Goal: Task Accomplishment & Management: Manage account settings

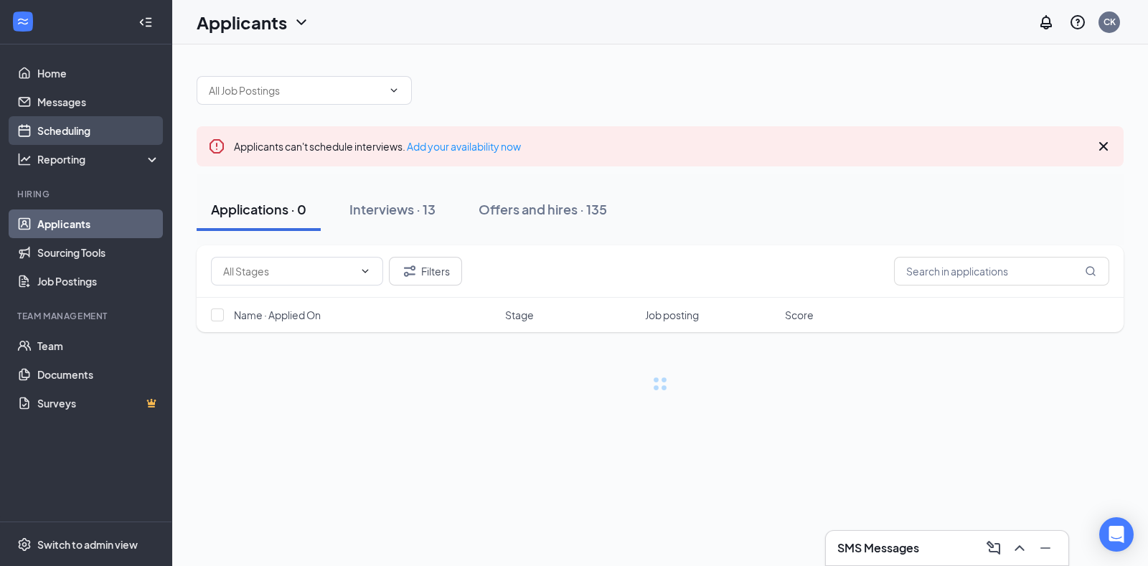
click at [98, 120] on link "Scheduling" at bounding box center [98, 130] width 123 height 29
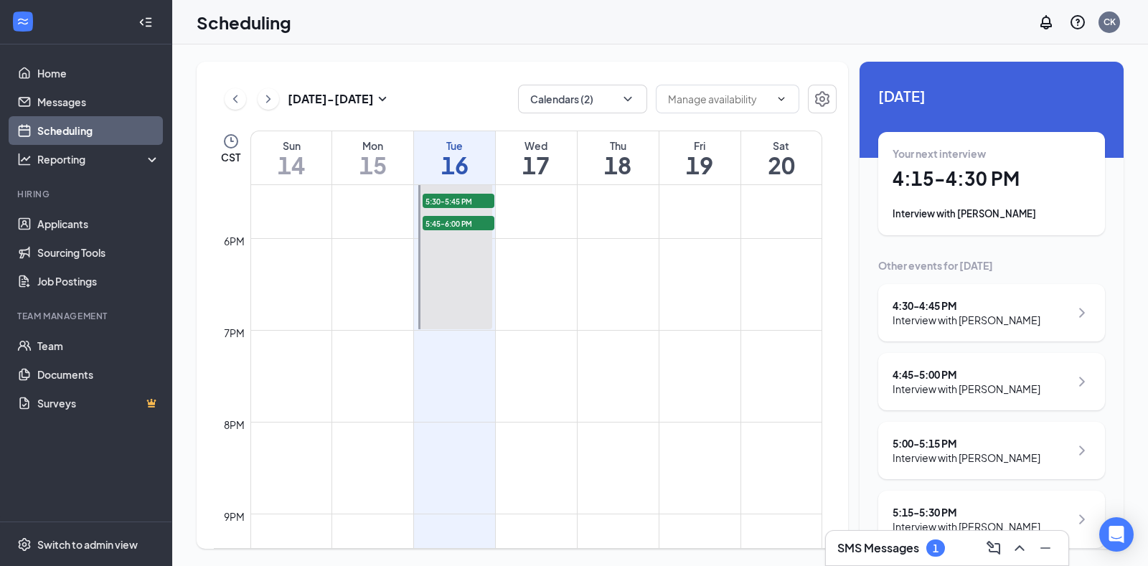
scroll to position [1599, 0]
click at [1003, 396] on div "Interview with [PERSON_NAME]" at bounding box center [967, 389] width 148 height 14
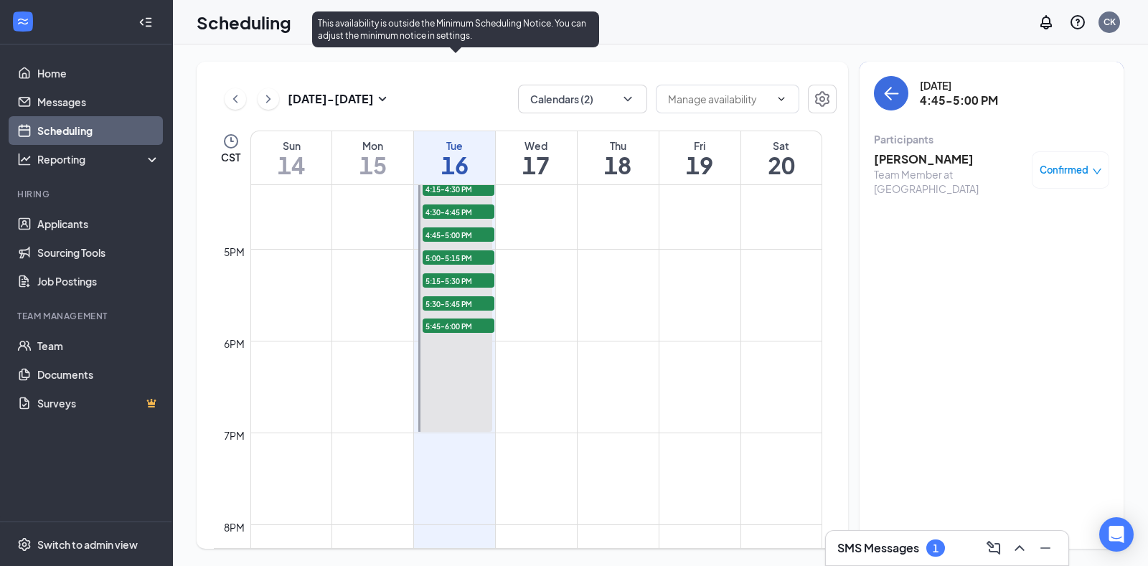
scroll to position [1500, 0]
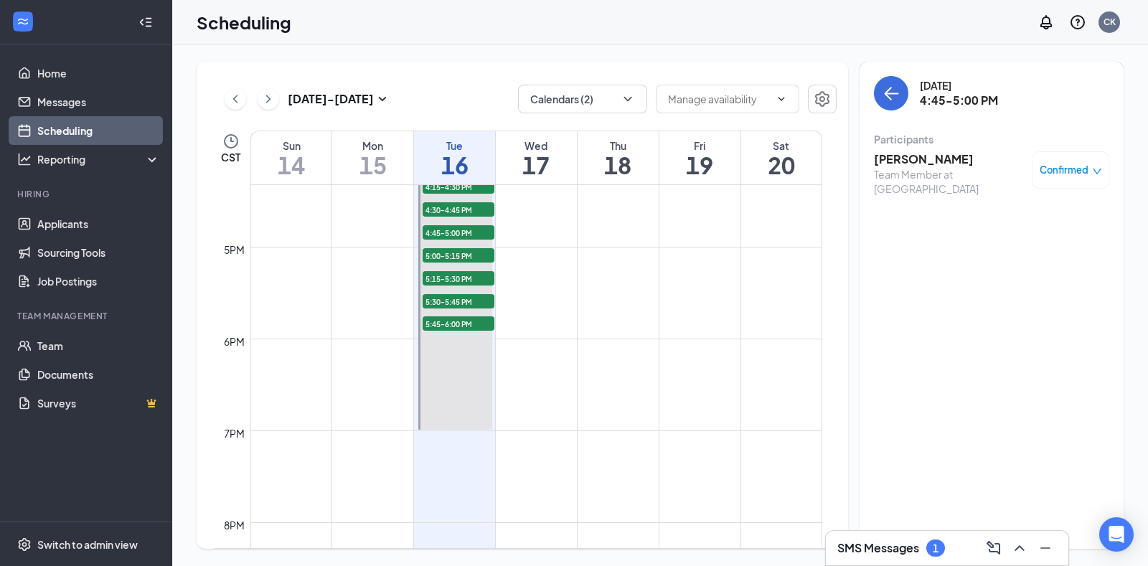
click at [274, 106] on icon "ChevronRight" at bounding box center [268, 98] width 14 height 17
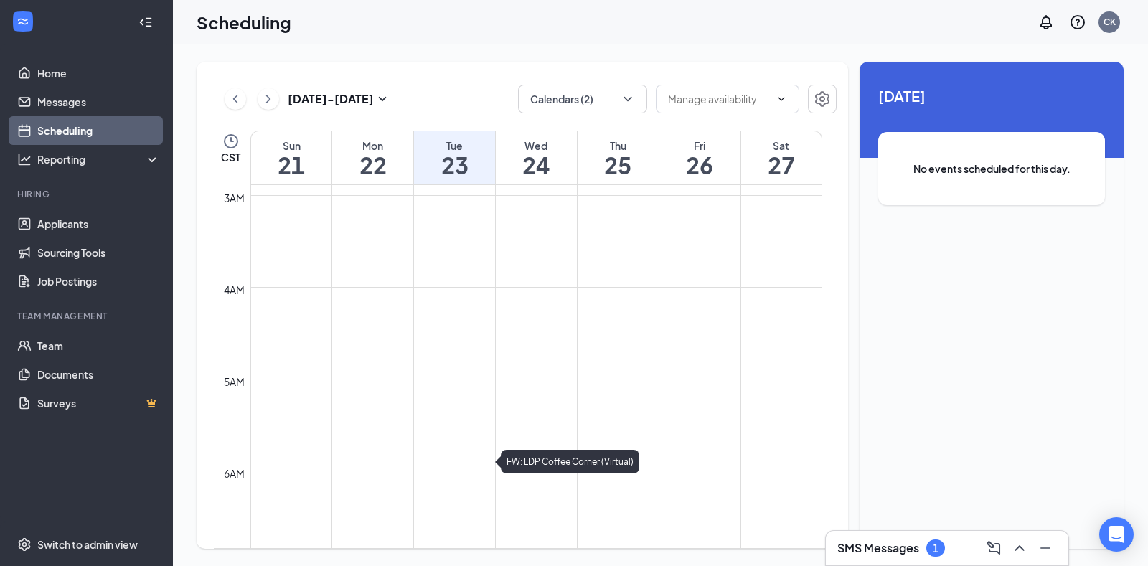
scroll to position [263, 0]
click at [237, 91] on icon "ChevronLeft" at bounding box center [235, 98] width 14 height 17
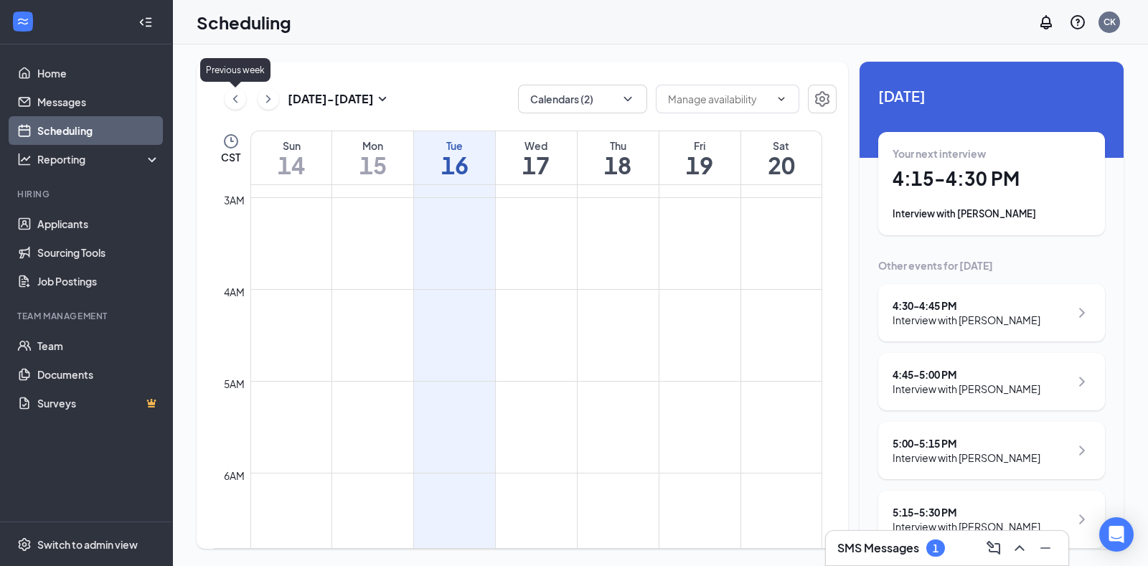
scroll to position [705, 0]
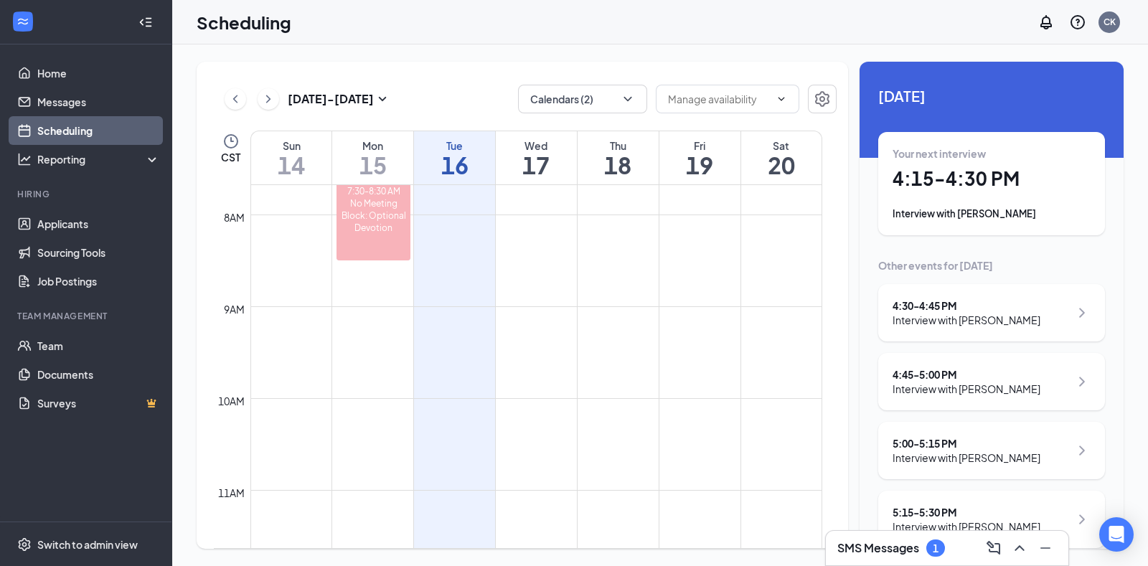
click at [898, 553] on h3 "SMS Messages" at bounding box center [878, 548] width 82 height 16
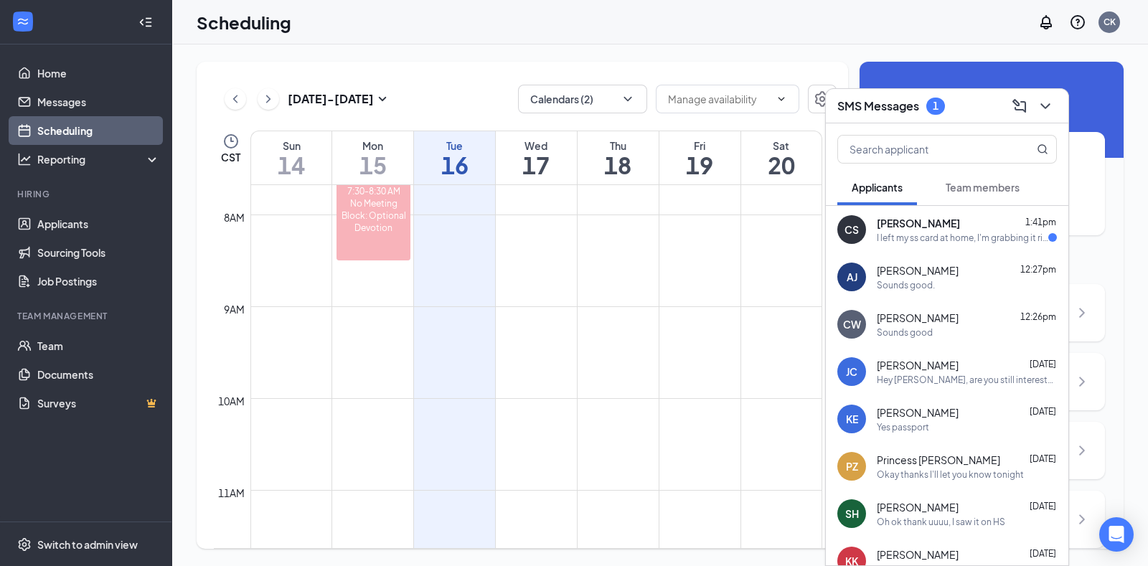
click at [952, 242] on div "I left my ss card at home, I'm grabbing it right now. I will probably be about …" at bounding box center [963, 238] width 172 height 12
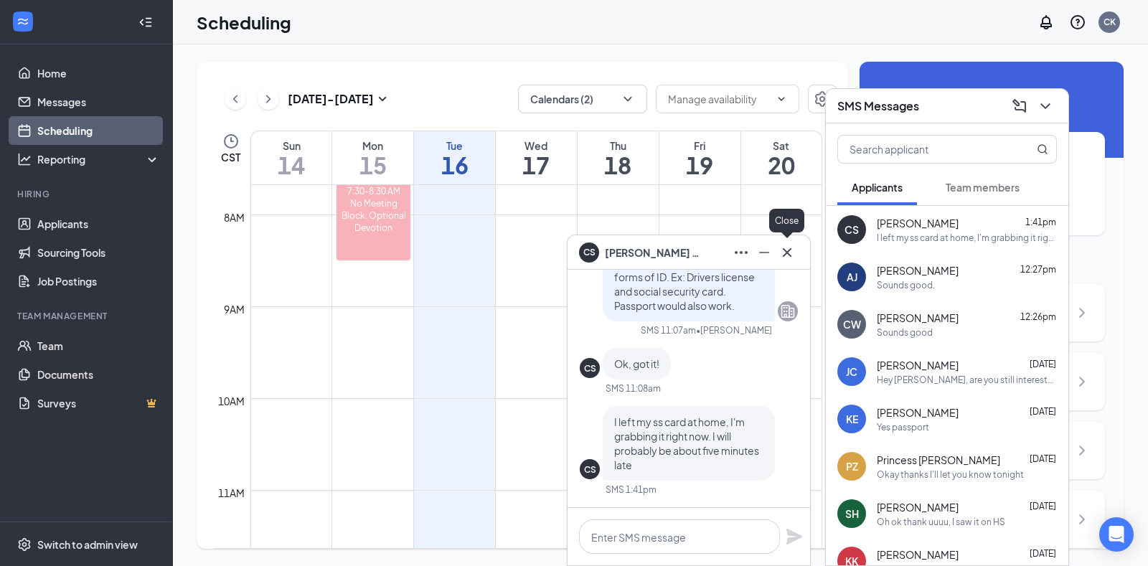
click at [791, 243] on button at bounding box center [787, 252] width 23 height 23
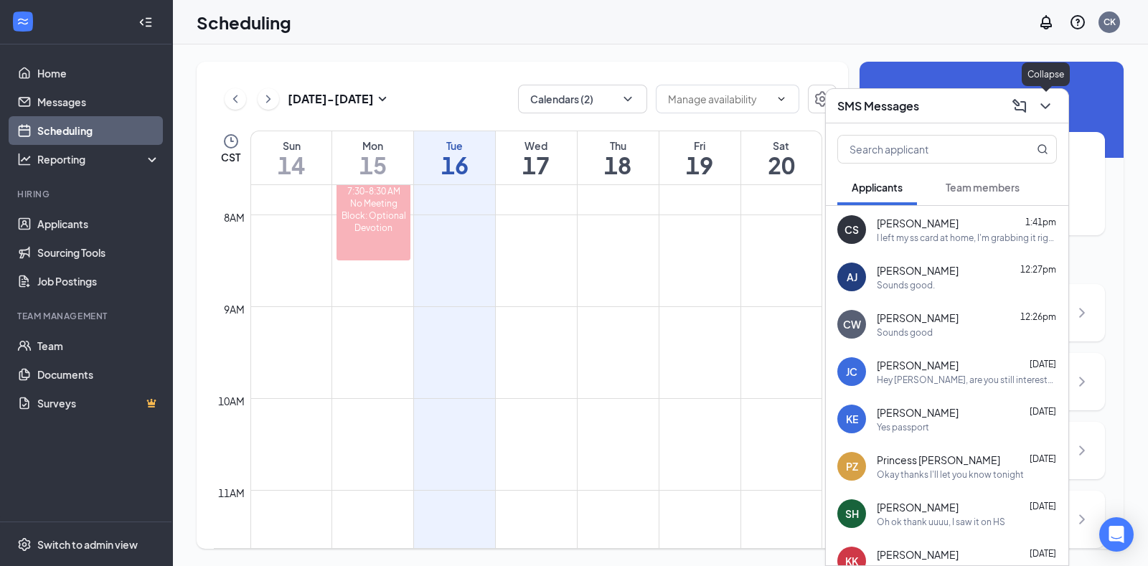
click at [1051, 104] on icon "ChevronDown" at bounding box center [1045, 106] width 17 height 17
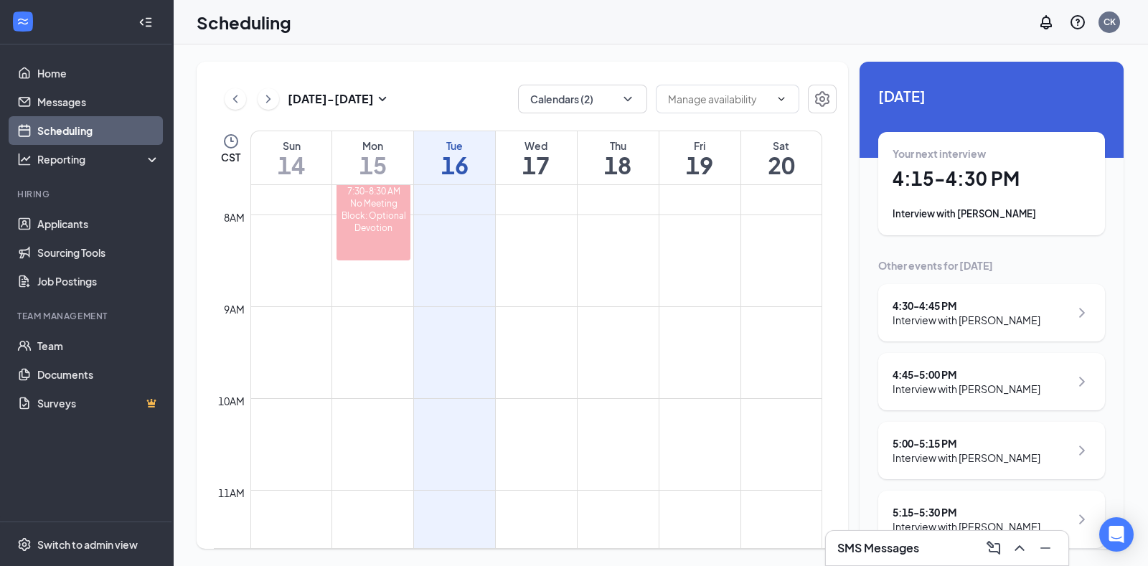
click at [813, 39] on div "Scheduling CK" at bounding box center [660, 22] width 976 height 44
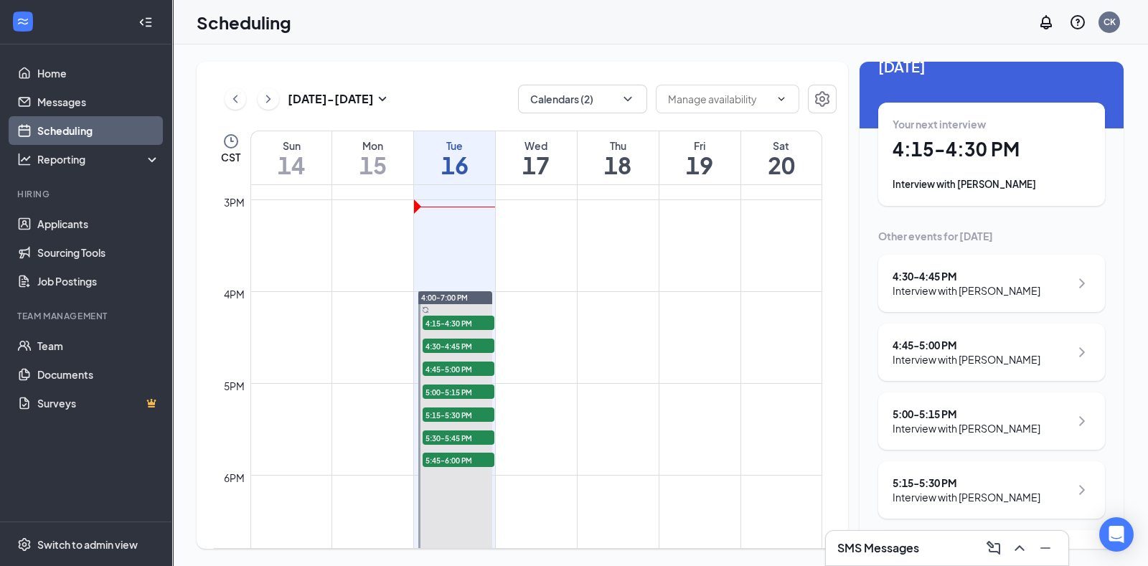
scroll to position [30, 0]
click at [1013, 366] on div "Interview with [PERSON_NAME]" at bounding box center [967, 359] width 148 height 14
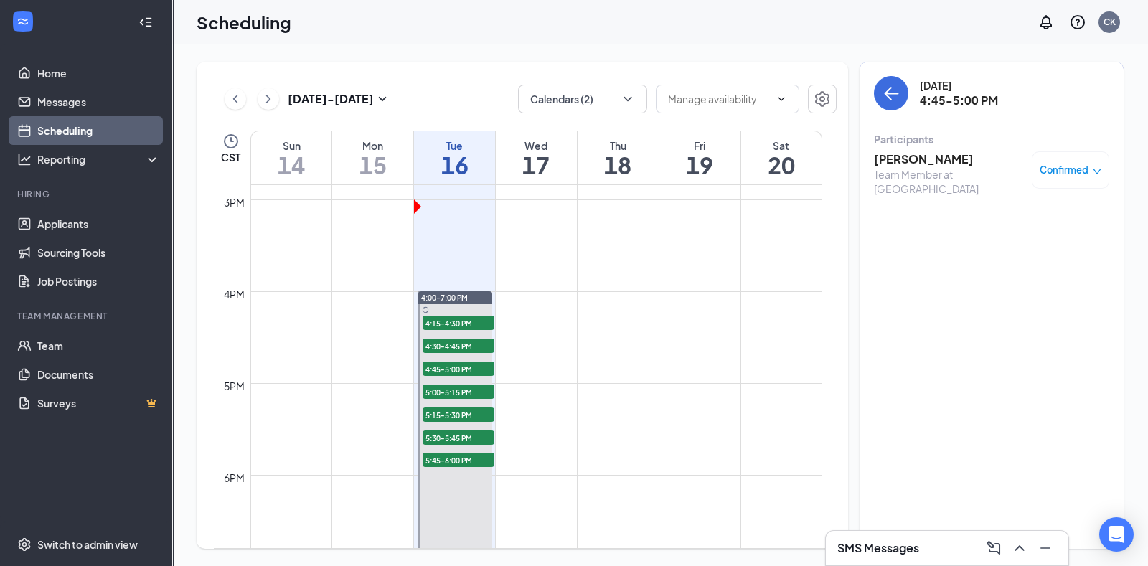
click at [1093, 170] on icon "down" at bounding box center [1097, 172] width 9 height 6
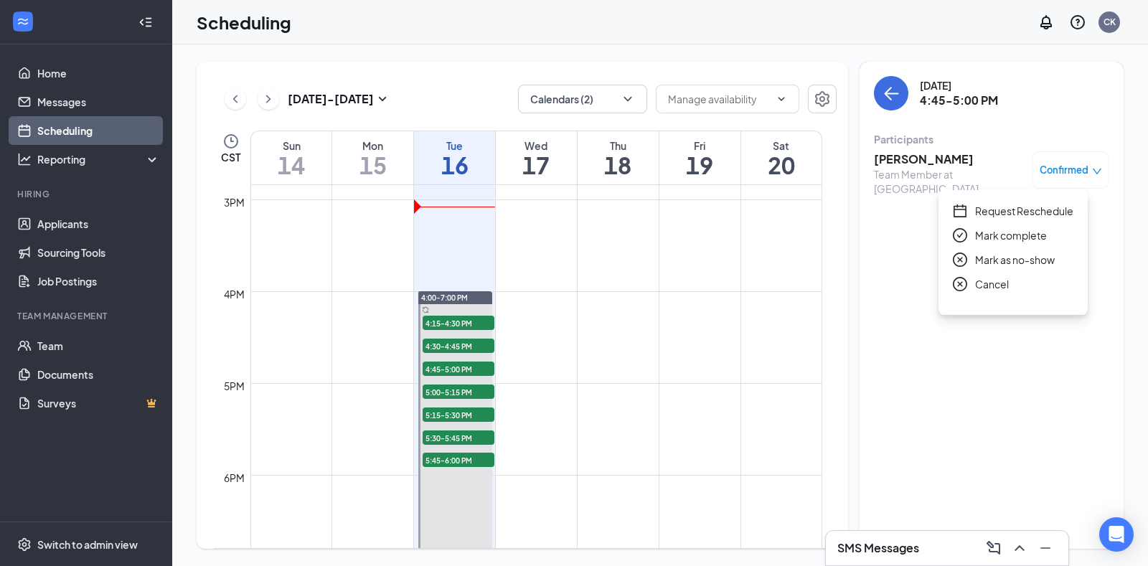
click at [1022, 212] on span "Request Reschedule" at bounding box center [1024, 211] width 98 height 16
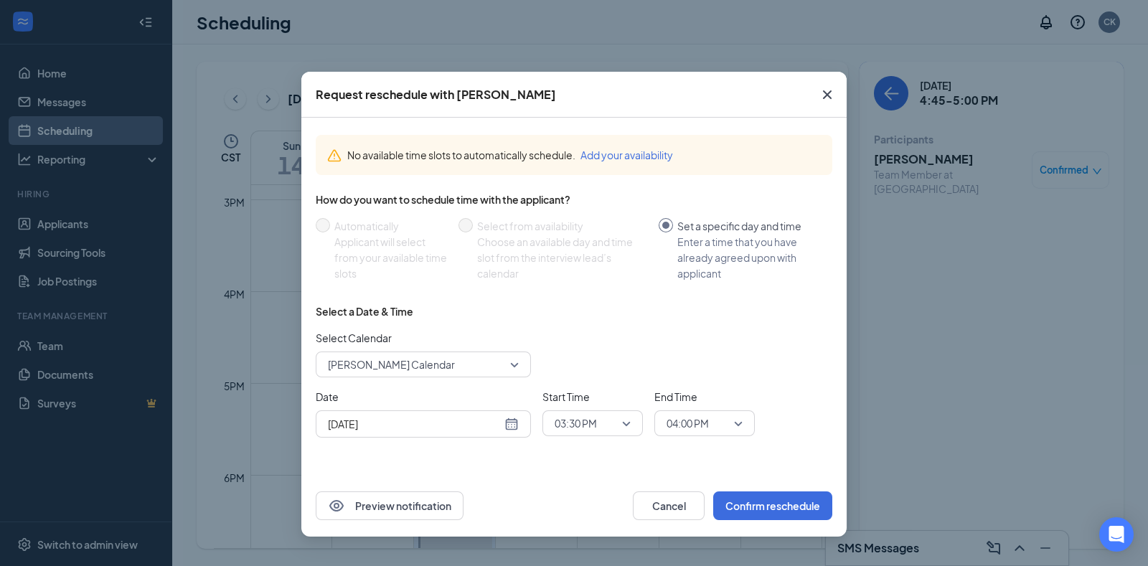
click at [511, 423] on div "[DATE]" at bounding box center [423, 424] width 191 height 16
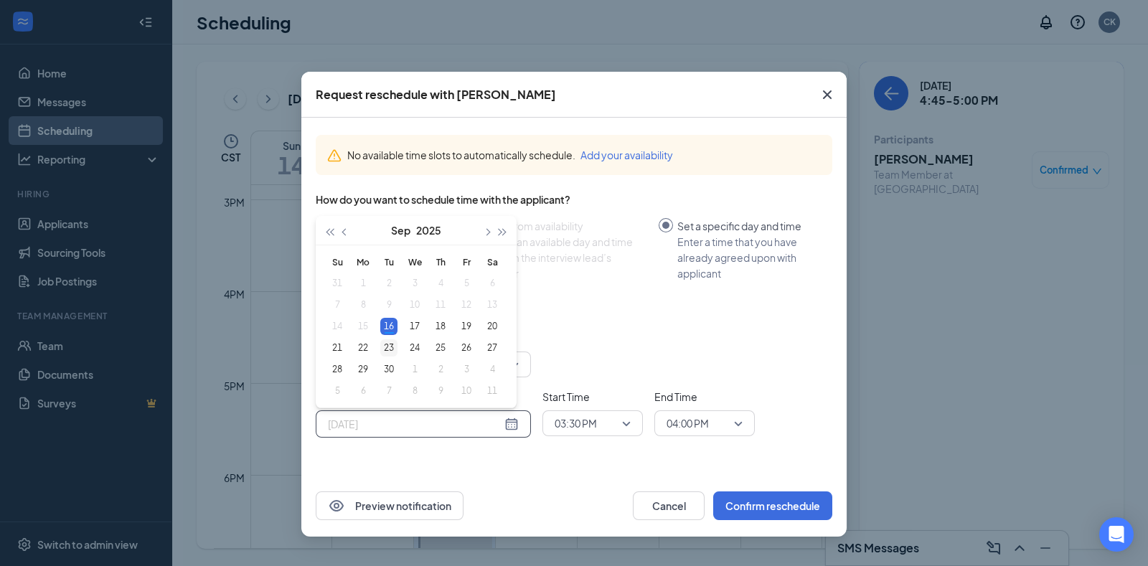
type input "[DATE]"
click at [385, 345] on div "23" at bounding box center [388, 347] width 17 height 17
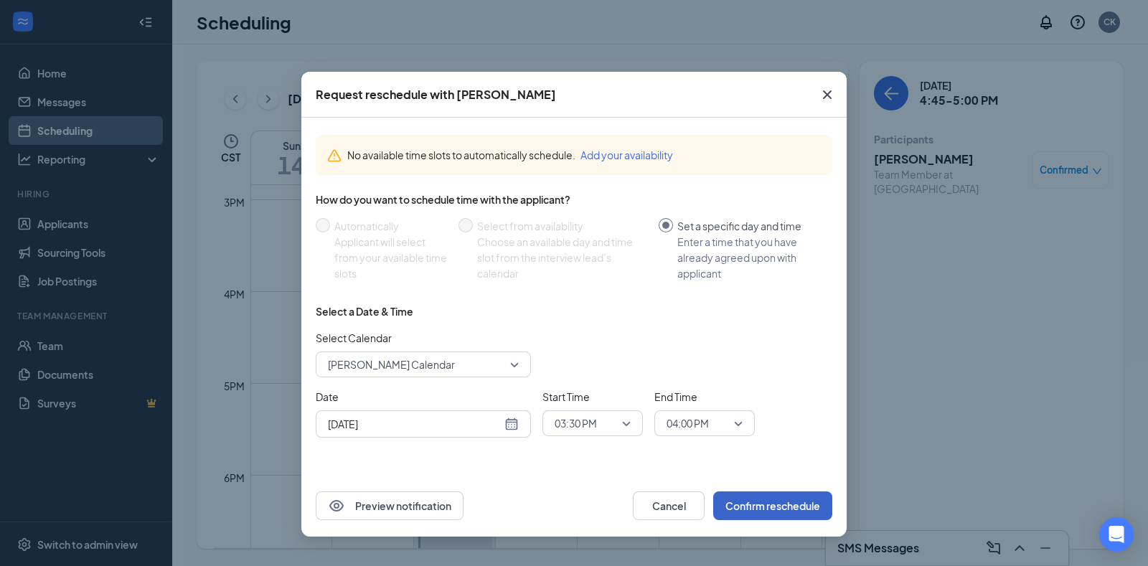
click at [793, 504] on button "Confirm reschedule" at bounding box center [772, 506] width 119 height 29
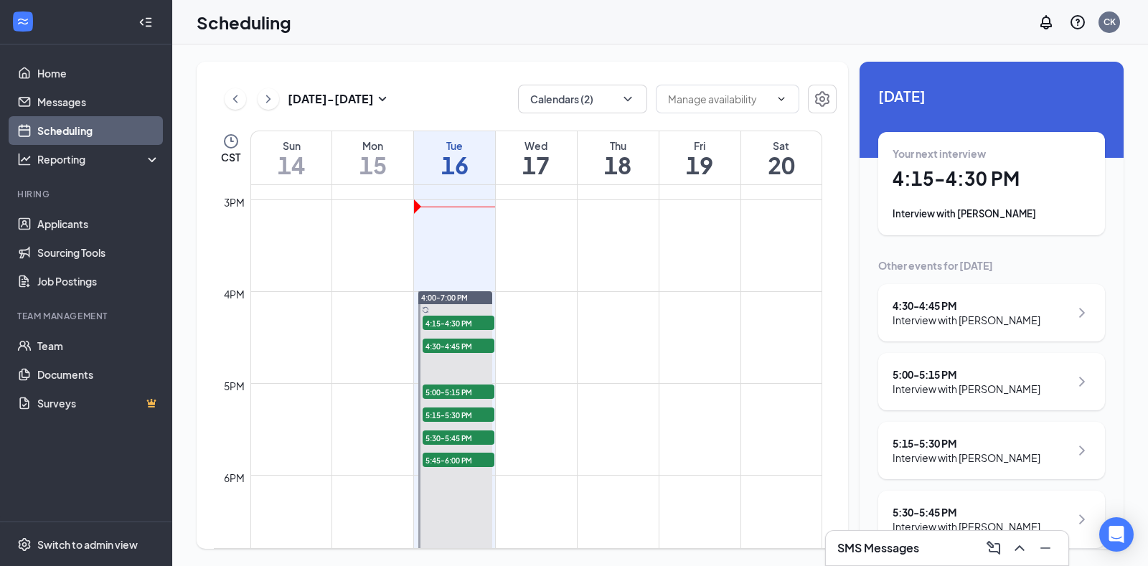
click at [278, 94] on button at bounding box center [269, 99] width 22 height 22
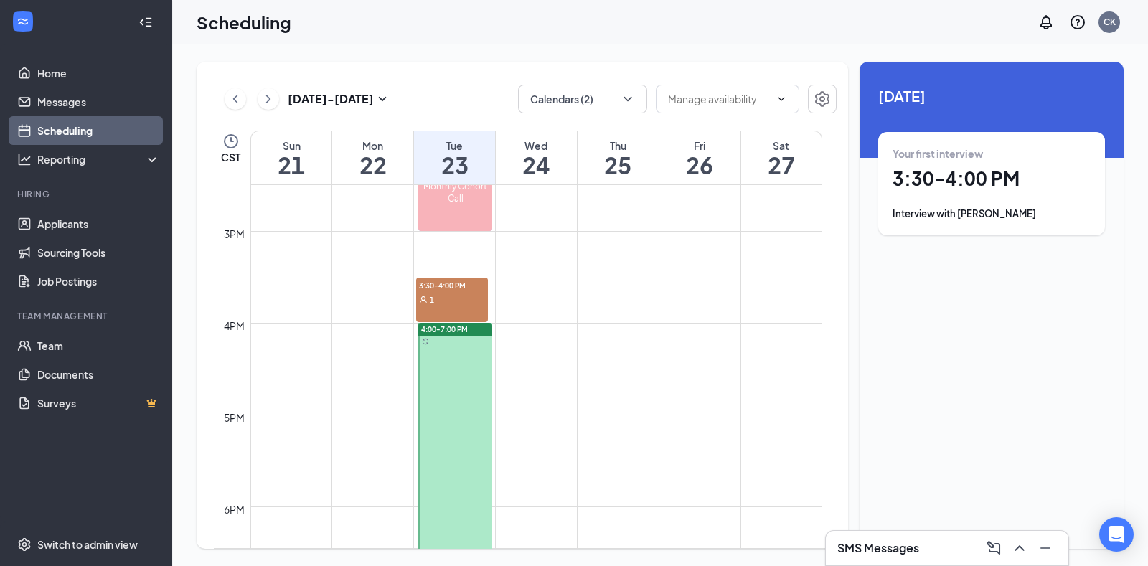
scroll to position [1331, 0]
click at [459, 286] on span "3:30-4:00 PM" at bounding box center [452, 285] width 72 height 14
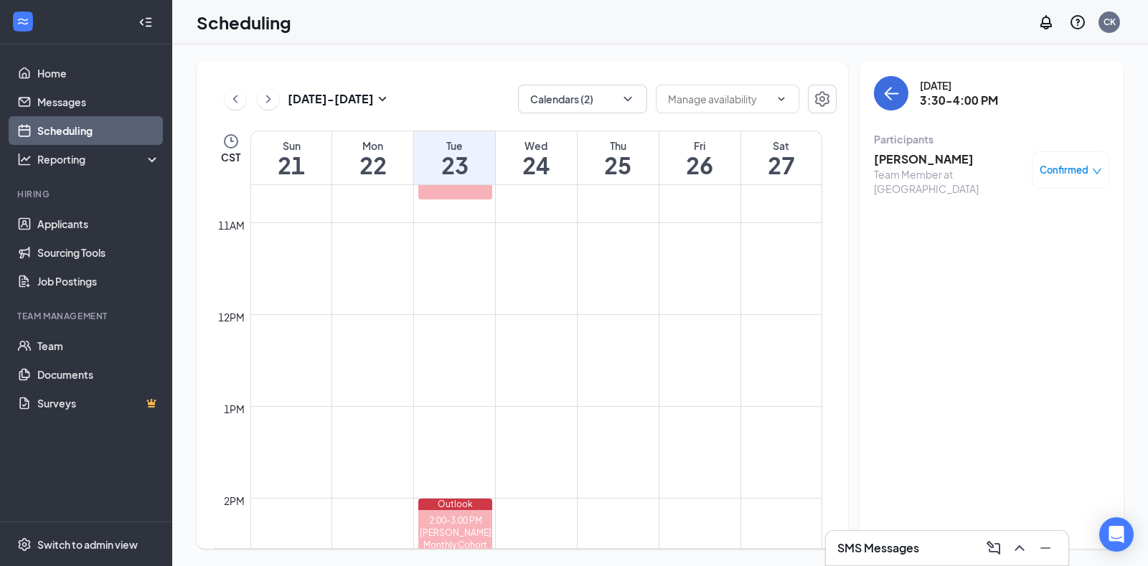
scroll to position [967, 0]
